Goal: Task Accomplishment & Management: Use online tool/utility

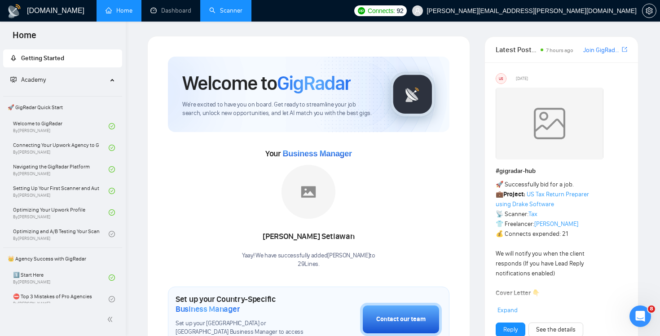
click at [209, 10] on link "Scanner" at bounding box center [225, 11] width 33 height 8
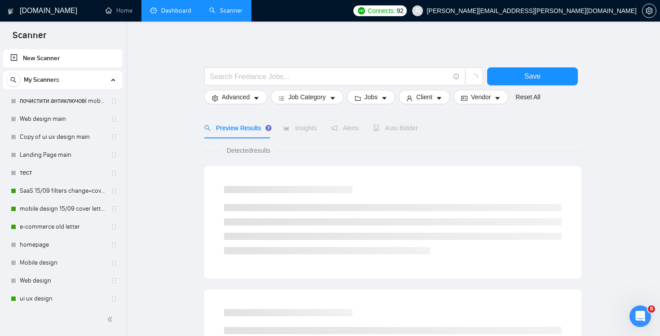
click at [182, 14] on link "Dashboard" at bounding box center [170, 11] width 41 height 8
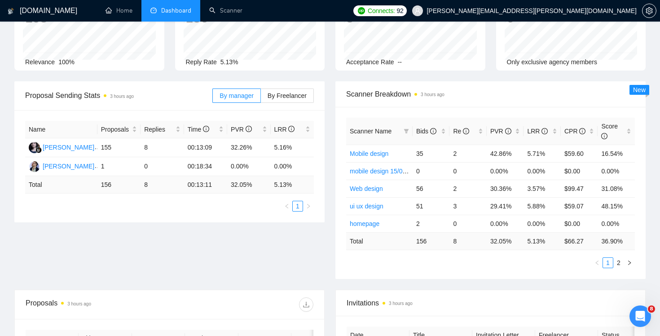
scroll to position [93, 0]
